Goal: Task Accomplishment & Management: Use online tool/utility

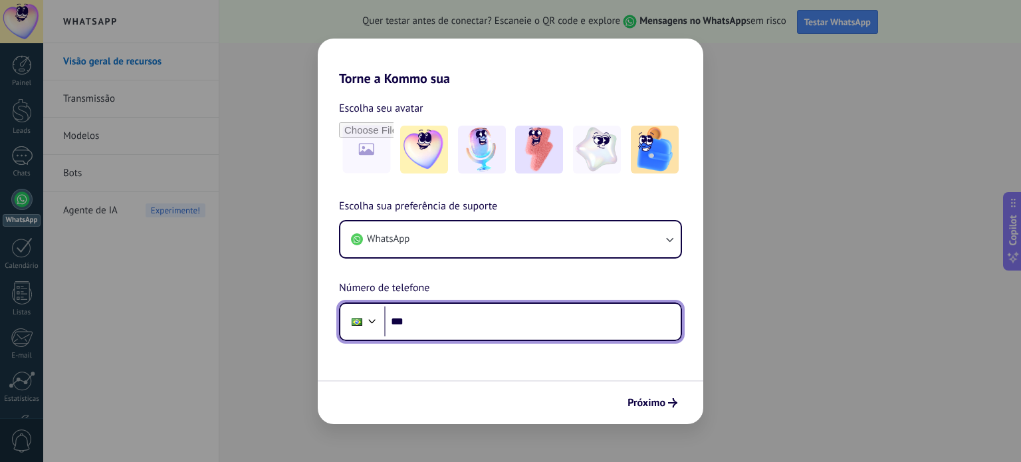
click at [456, 326] on input "***" at bounding box center [532, 321] width 296 height 31
type input "**********"
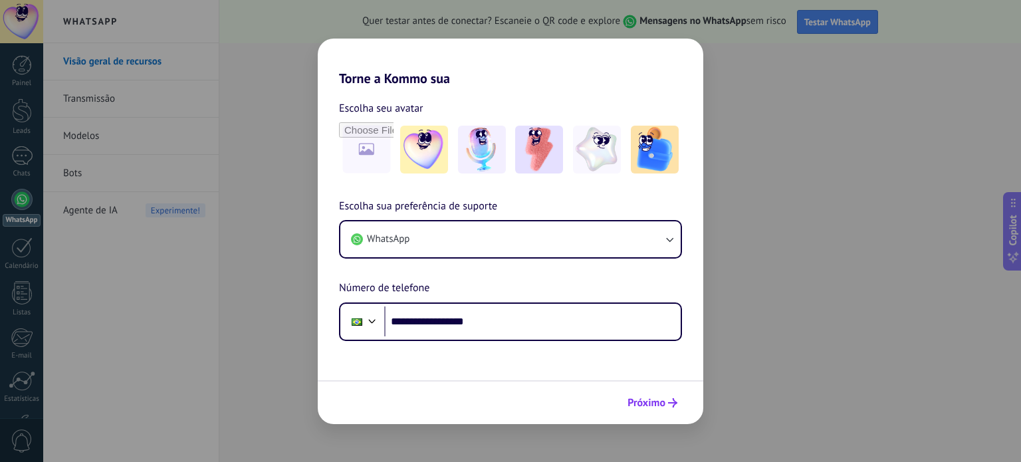
click at [656, 406] on span "Próximo" at bounding box center [646, 402] width 38 height 9
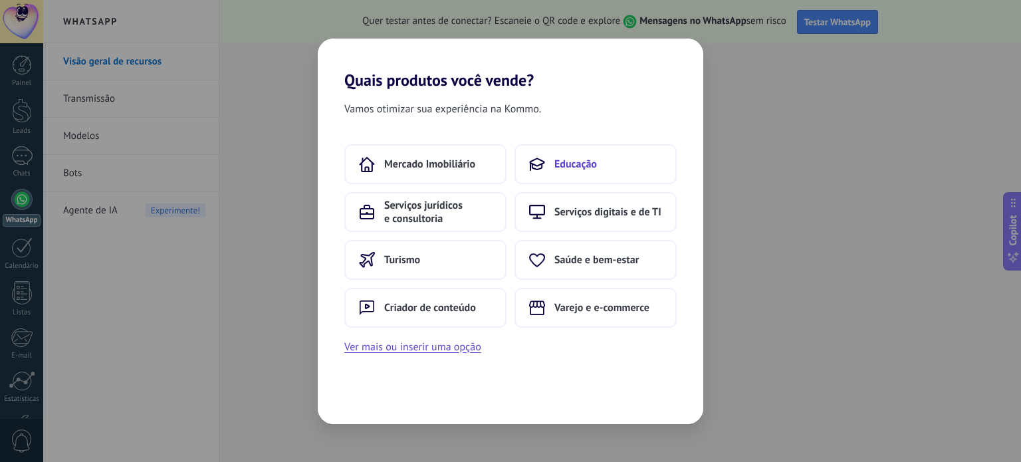
click at [551, 172] on button "Educação" at bounding box center [595, 164] width 162 height 40
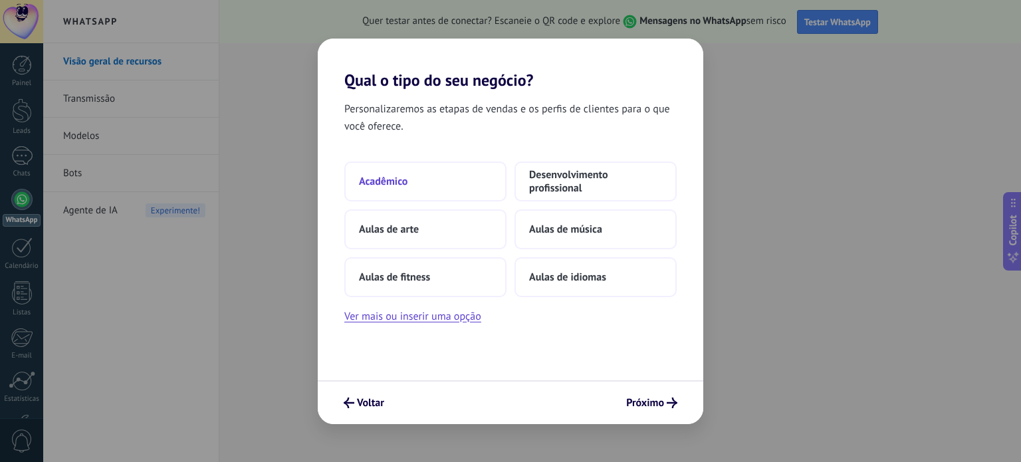
click at [360, 179] on span "Acadêmico" at bounding box center [383, 181] width 49 height 13
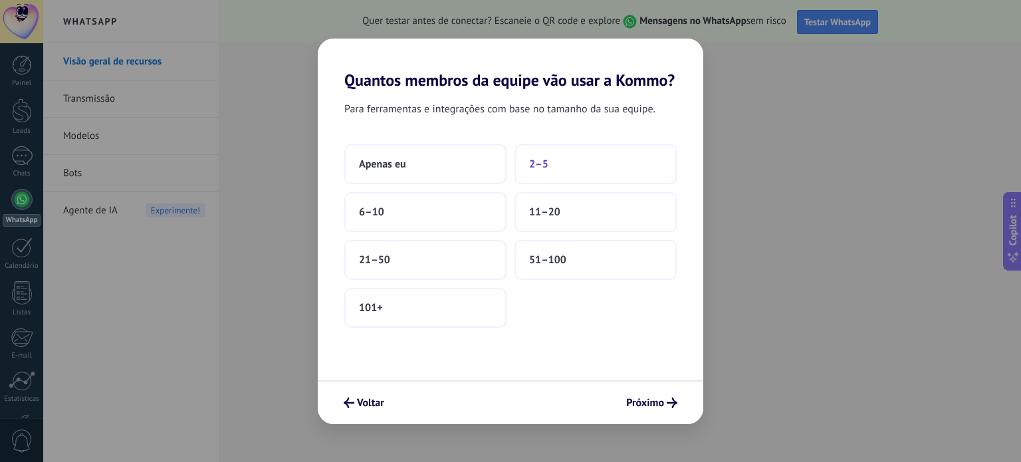
click at [664, 159] on button "2–5" at bounding box center [595, 164] width 162 height 40
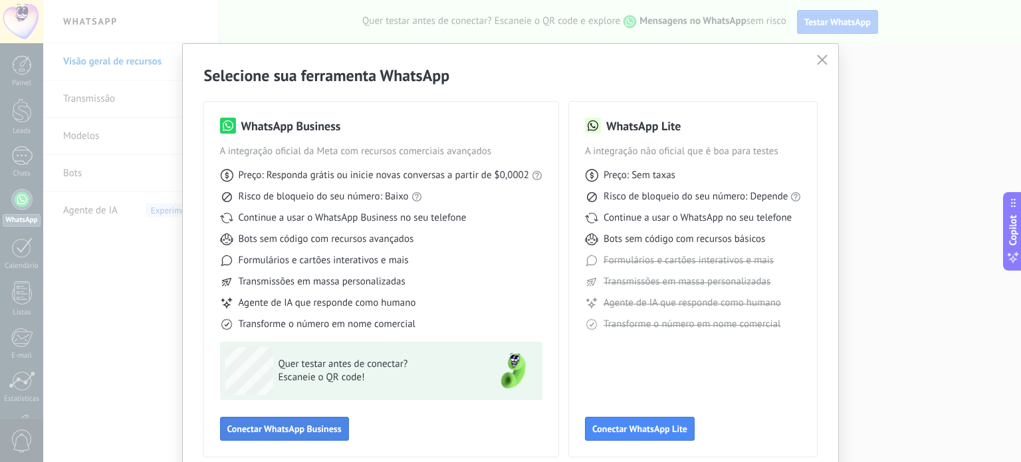
click at [280, 433] on span "Conectar WhatsApp Business" at bounding box center [284, 428] width 114 height 9
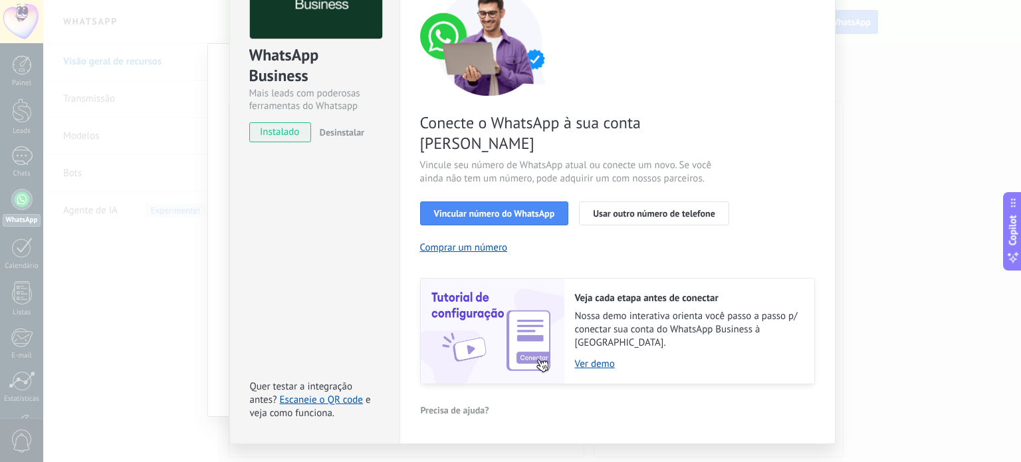
scroll to position [51, 0]
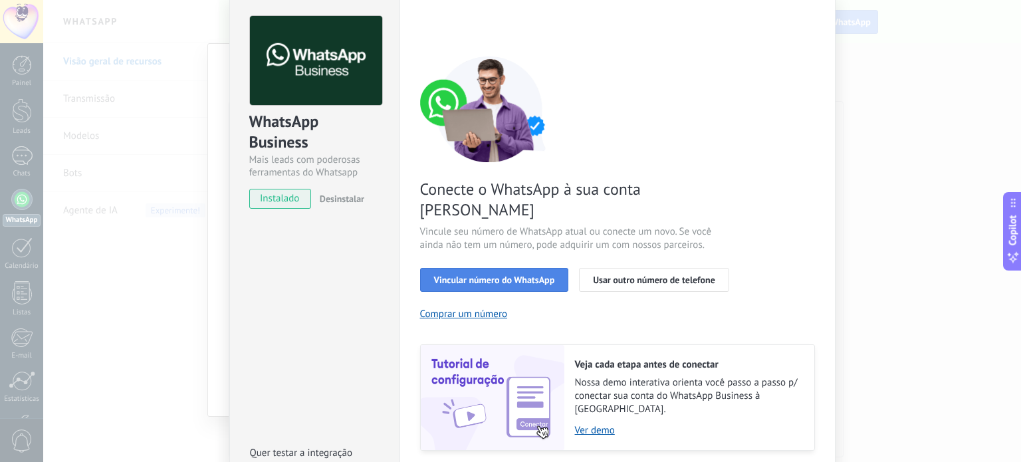
click at [477, 268] on button "Vincular número do WhatsApp" at bounding box center [494, 280] width 149 height 24
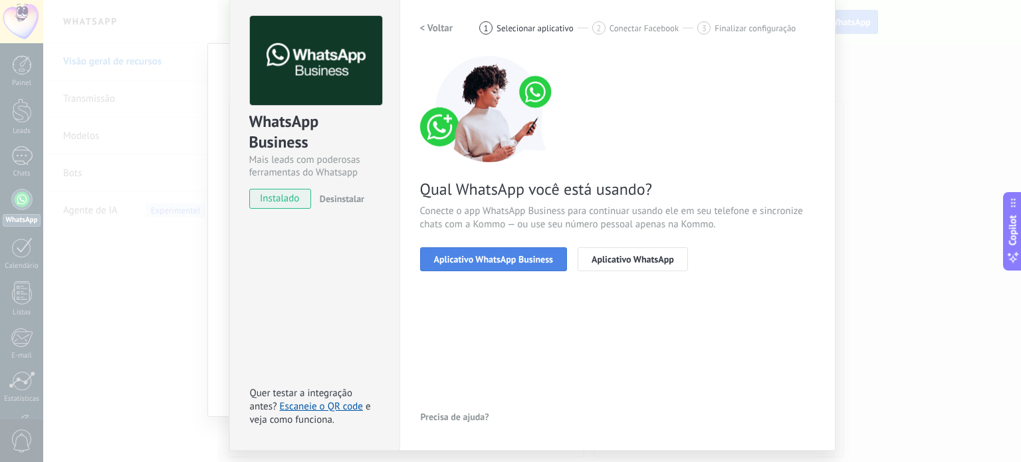
click at [515, 260] on span "Aplicativo WhatsApp Business" at bounding box center [493, 258] width 119 height 9
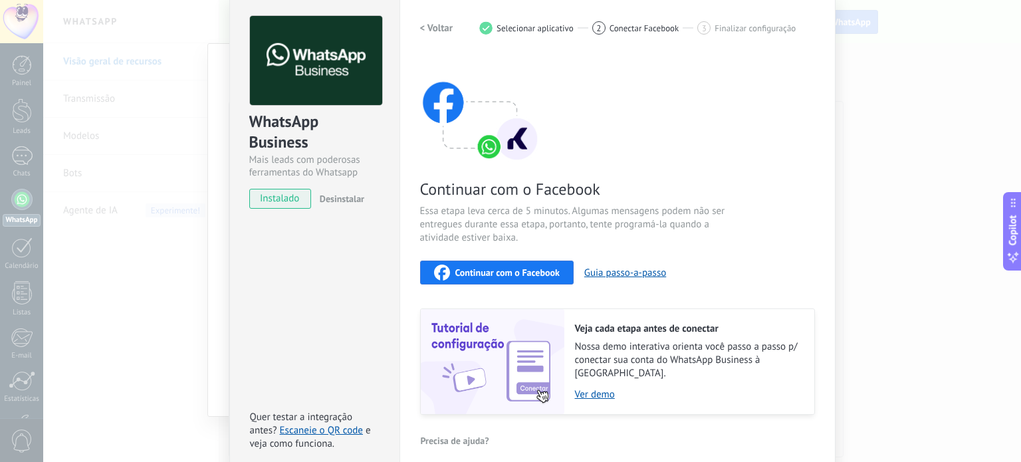
click at [959, 88] on div "WhatsApp Business Mais leads com poderosas ferramentas do Whatsapp instalado De…" at bounding box center [531, 231] width 977 height 462
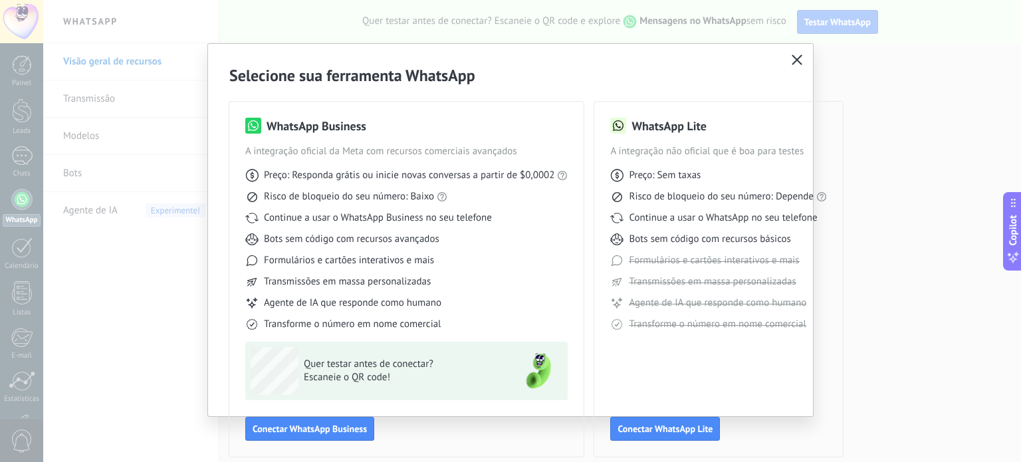
scroll to position [0, 0]
click at [774, 50] on div "Selecione sua ferramenta WhatsApp WhatsApp Business A integração oficial da Met…" at bounding box center [510, 261] width 605 height 434
click at [792, 56] on use "button" at bounding box center [797, 59] width 10 height 10
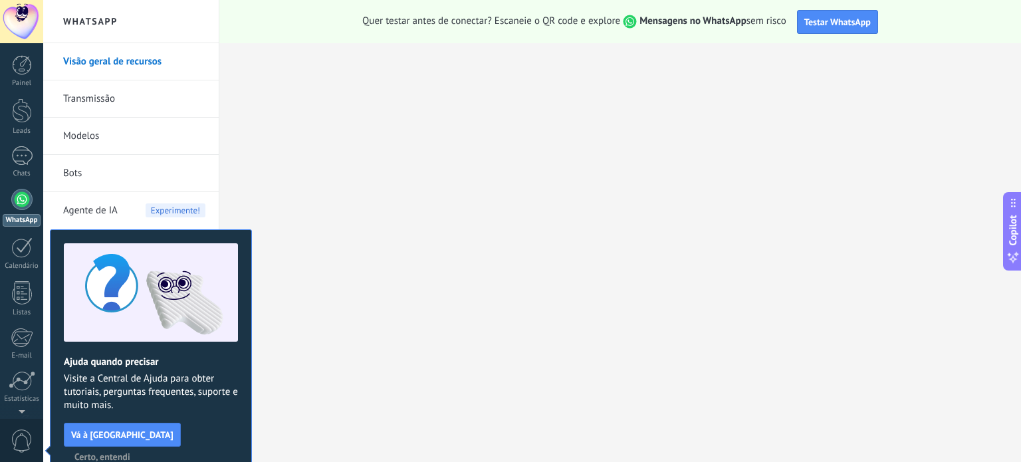
click at [130, 452] on span "Certo, entendi" at bounding box center [102, 456] width 56 height 9
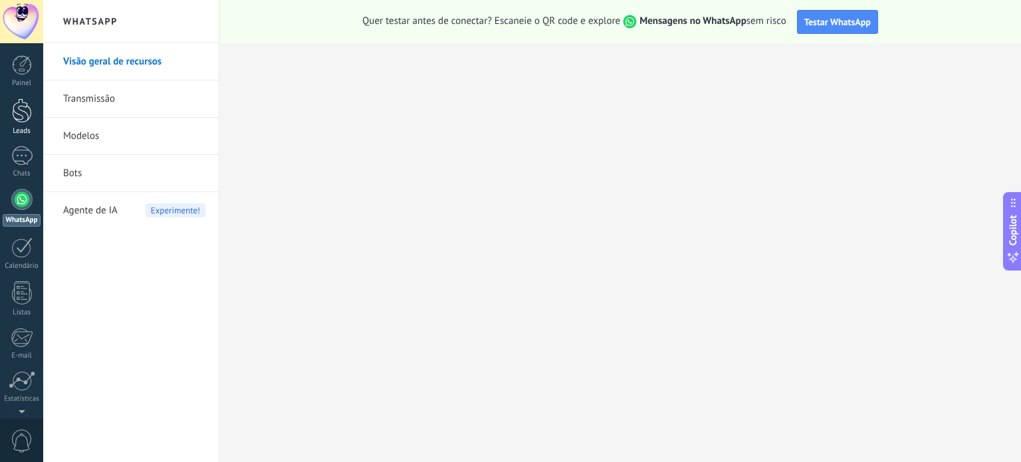
click at [22, 117] on div at bounding box center [22, 110] width 20 height 25
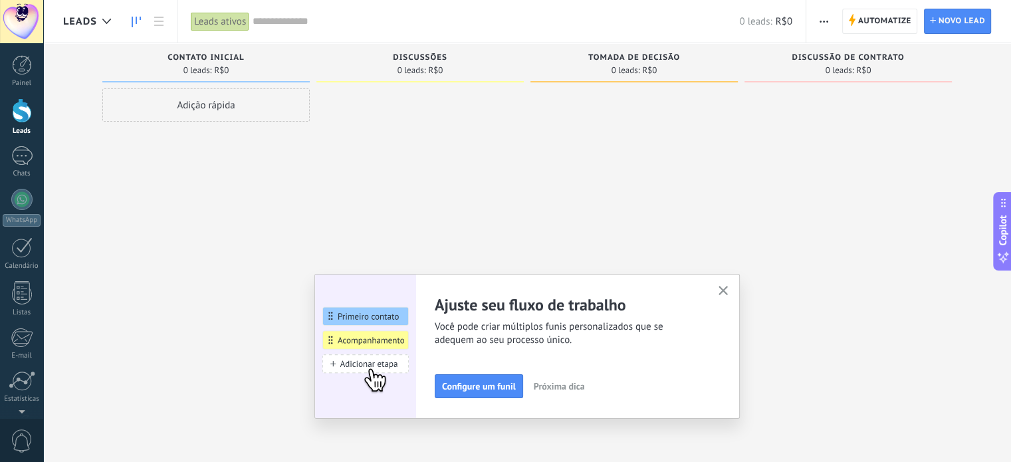
click at [727, 289] on use "button" at bounding box center [723, 291] width 10 height 10
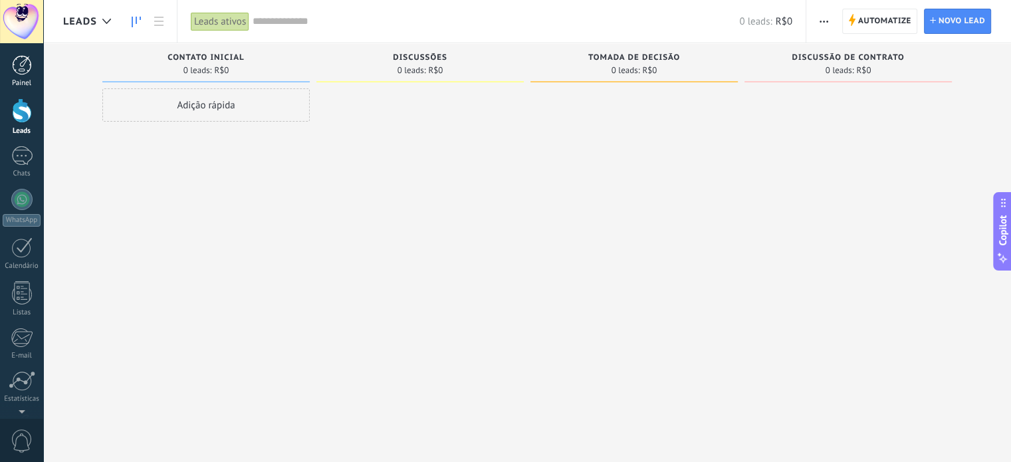
click at [13, 66] on div at bounding box center [22, 65] width 20 height 20
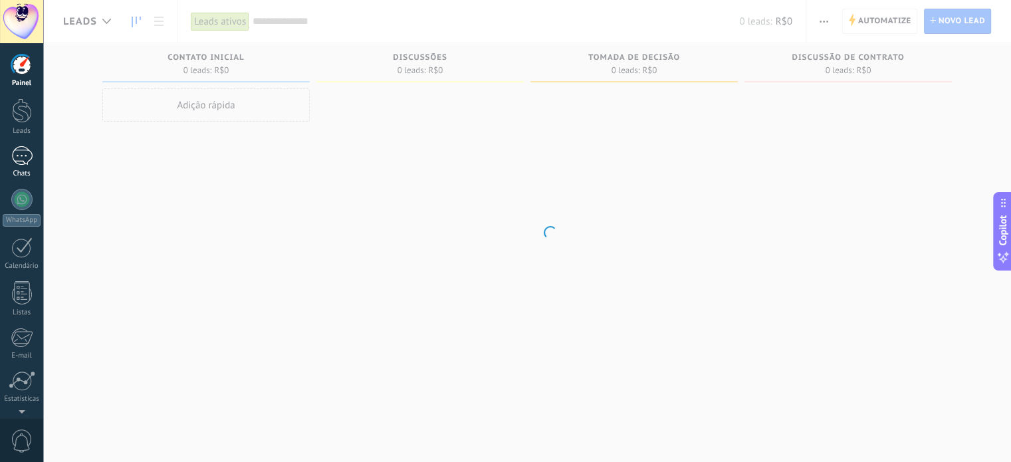
click at [17, 150] on div at bounding box center [21, 155] width 21 height 19
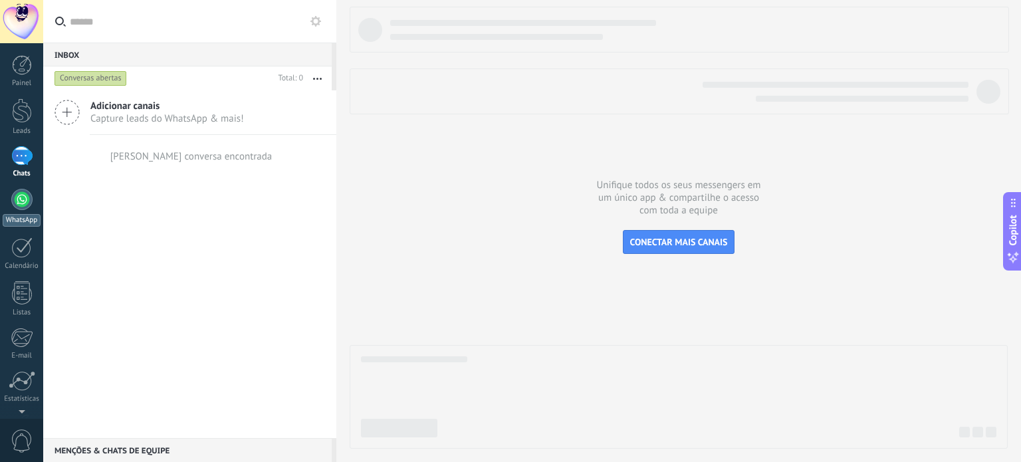
click at [21, 204] on div at bounding box center [21, 199] width 21 height 21
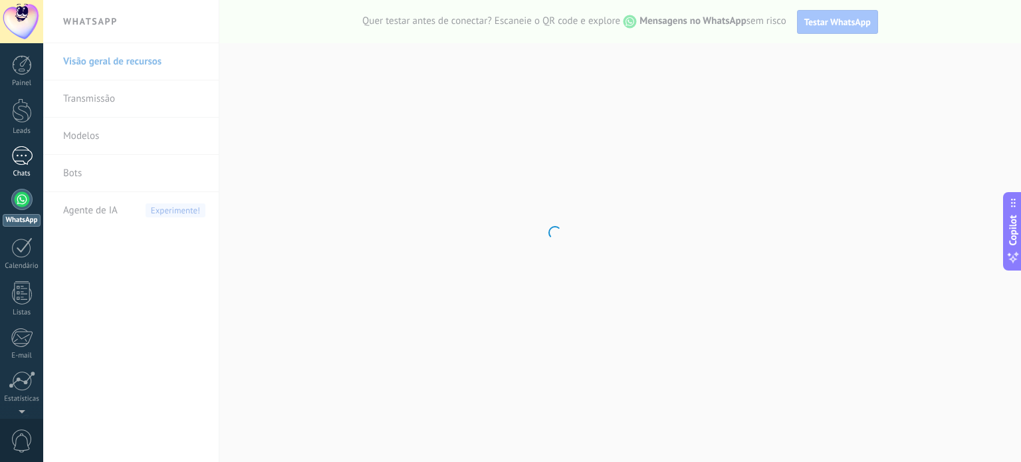
click at [17, 157] on div at bounding box center [21, 155] width 21 height 19
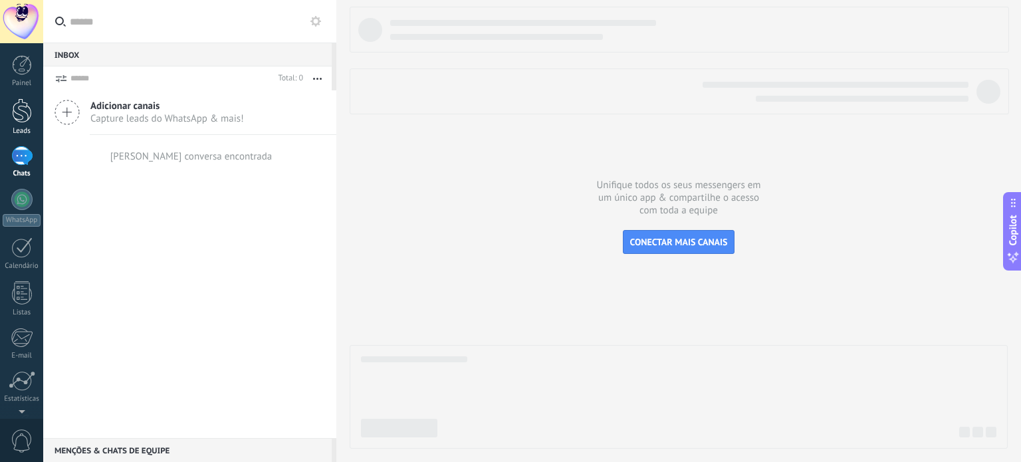
click at [20, 120] on div at bounding box center [22, 110] width 20 height 25
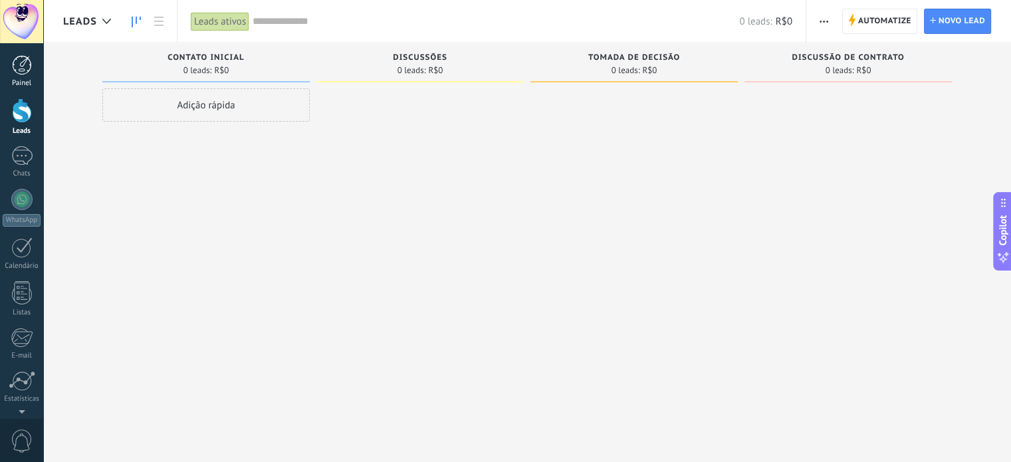
click at [23, 78] on link "Painel" at bounding box center [21, 71] width 43 height 33
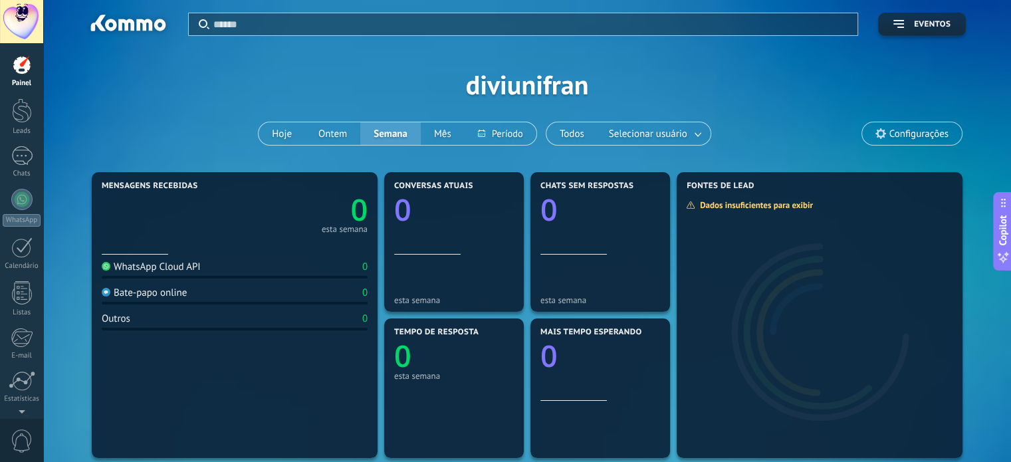
click at [888, 140] on span "Configurações" at bounding box center [912, 133] width 100 height 23
